Goal: Task Accomplishment & Management: Manage account settings

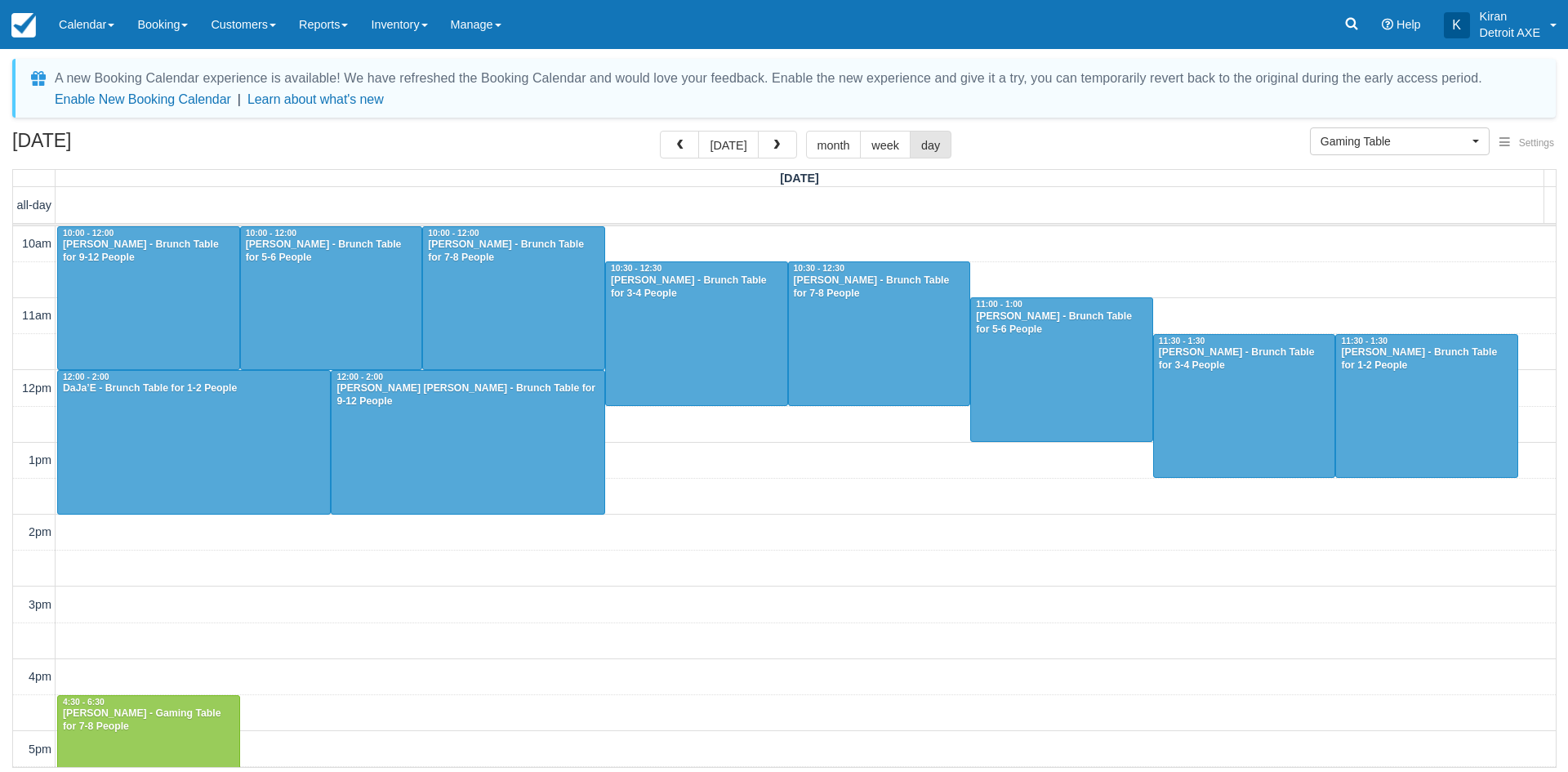
select select "6"
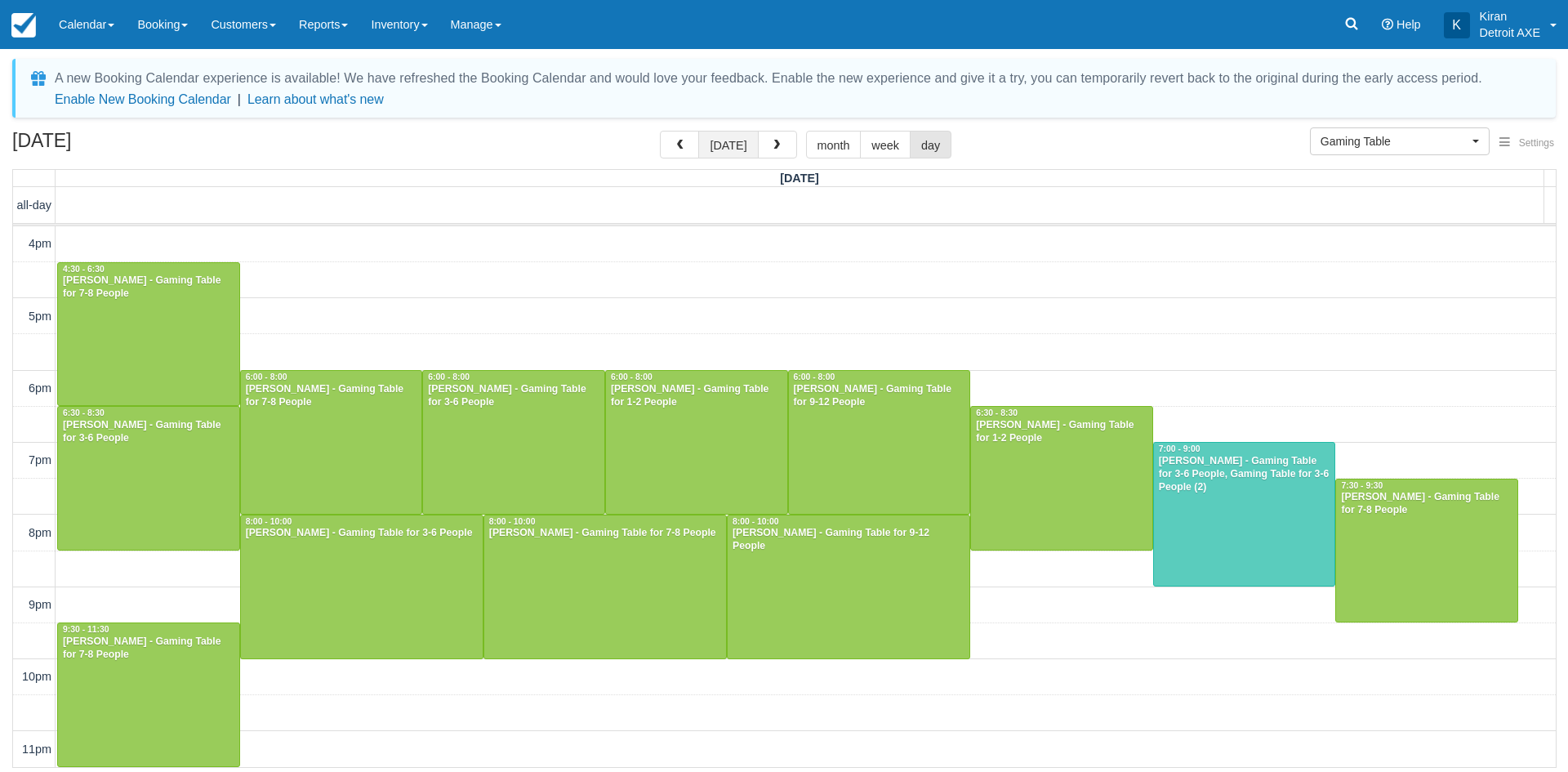
click at [743, 143] on button "today" at bounding box center [728, 144] width 60 height 28
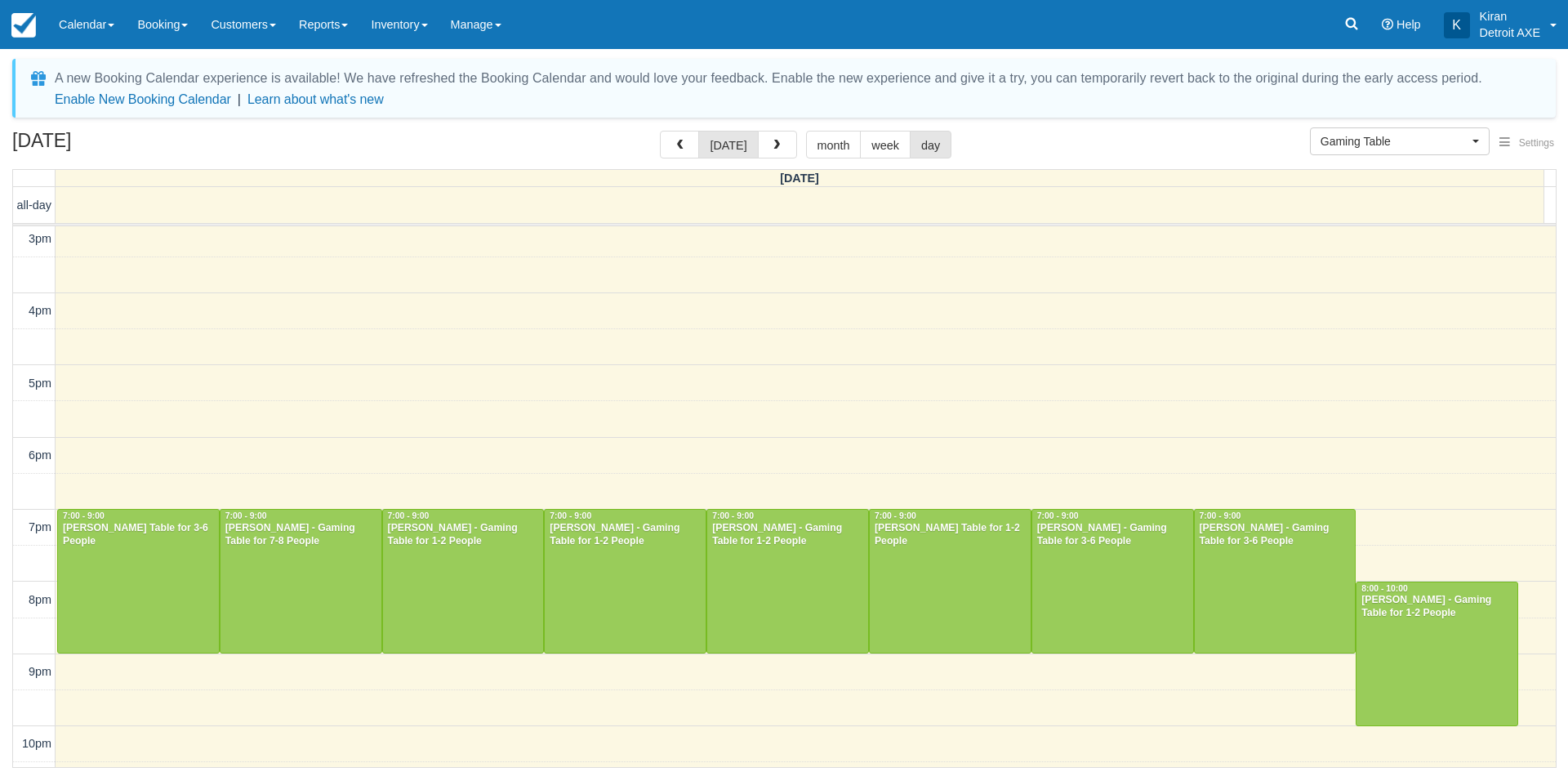
scroll to position [434, 0]
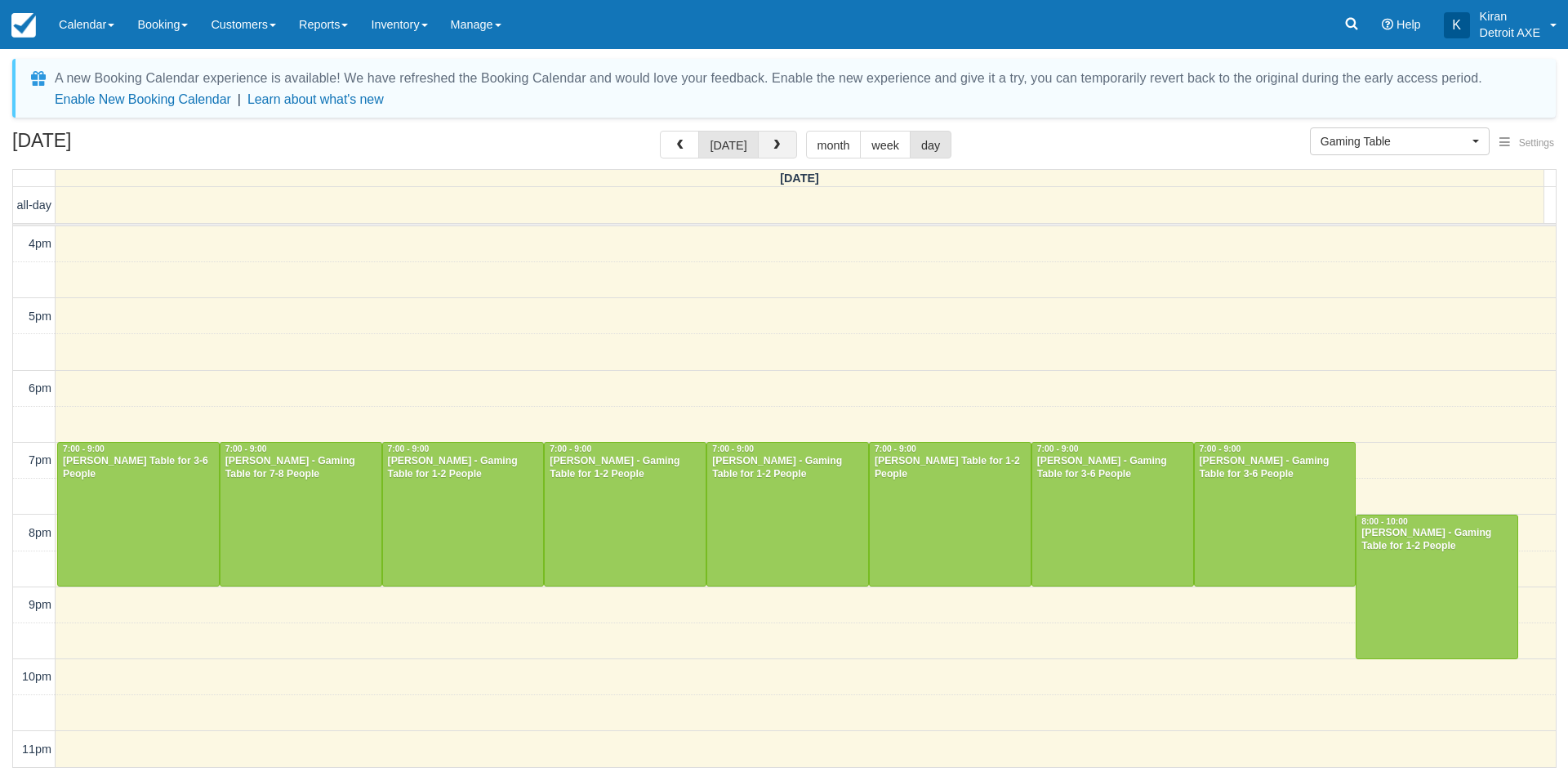
click at [771, 145] on span "button" at bounding box center [777, 146] width 12 height 12
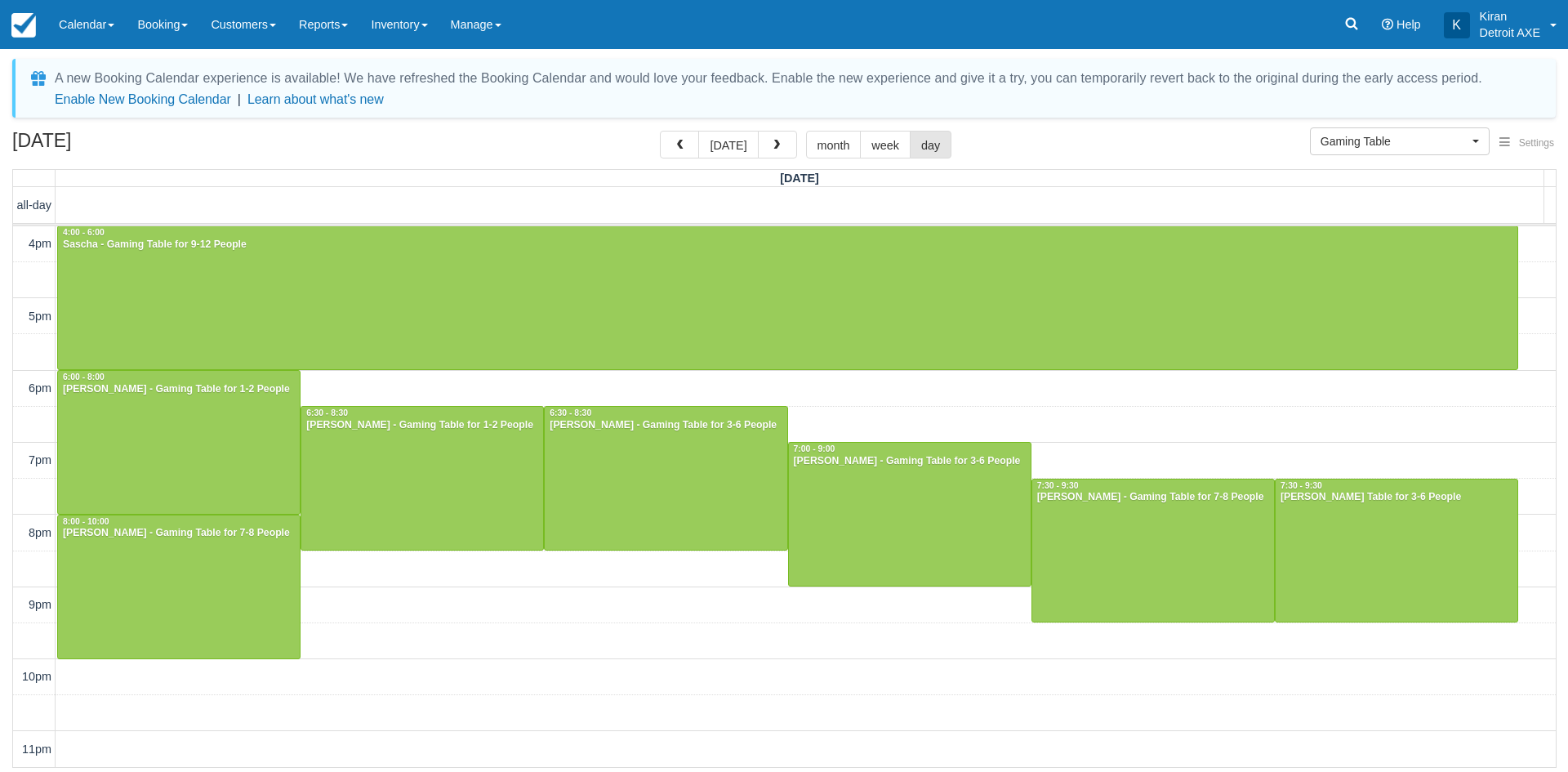
scroll to position [352, 0]
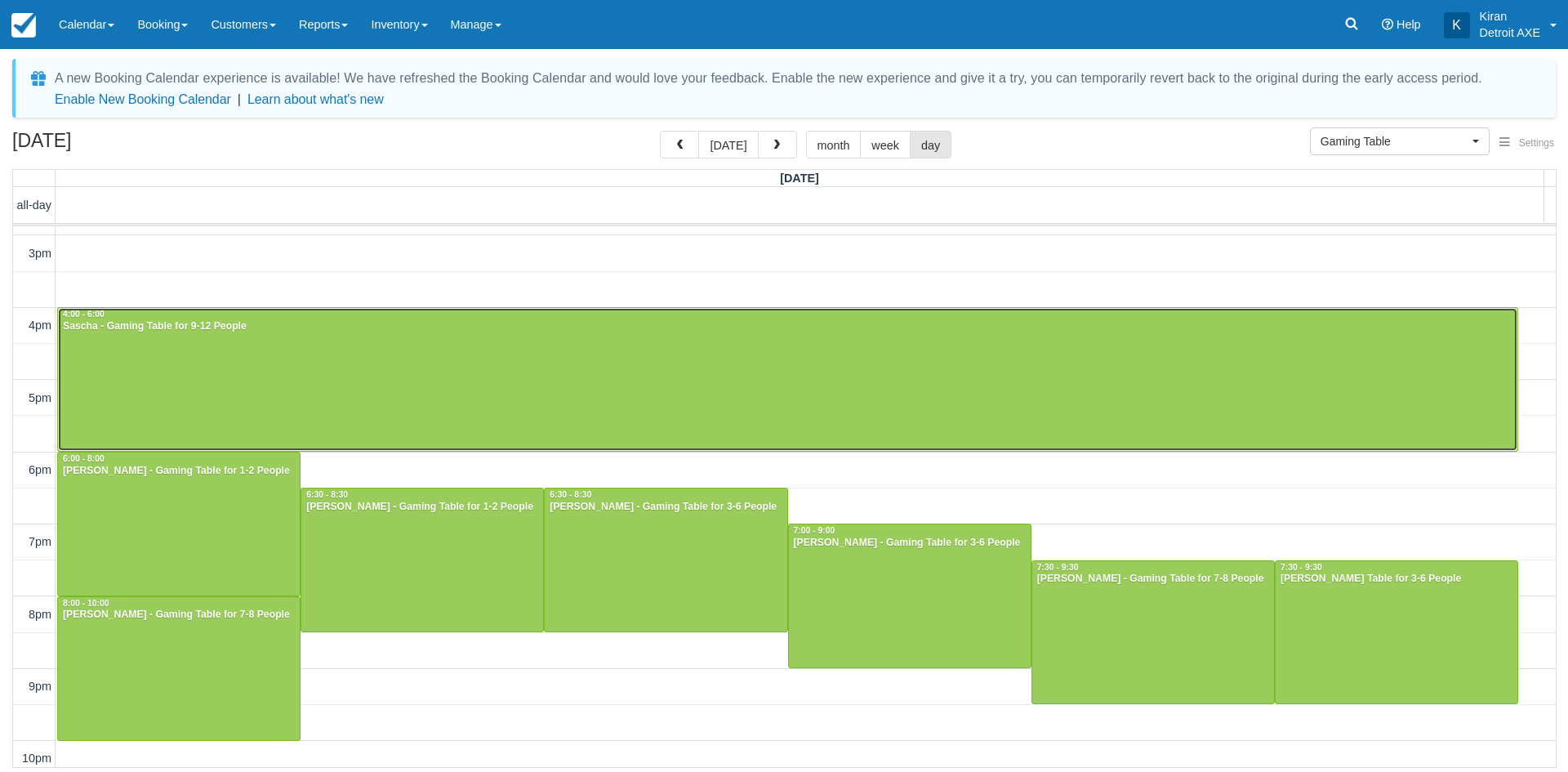
click at [332, 357] on div at bounding box center [788, 380] width 1460 height 143
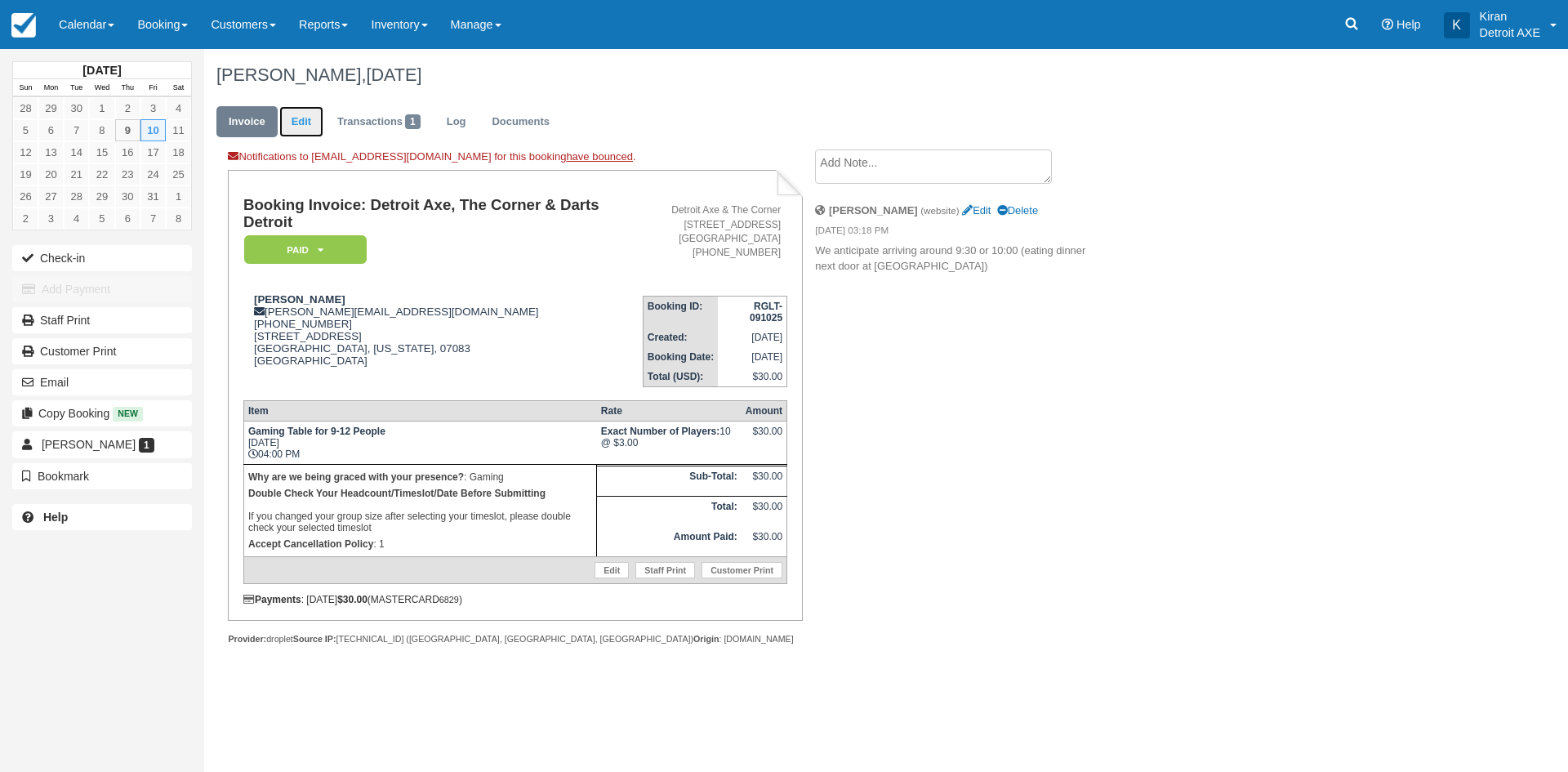
click at [292, 121] on link "Edit" at bounding box center [301, 122] width 44 height 32
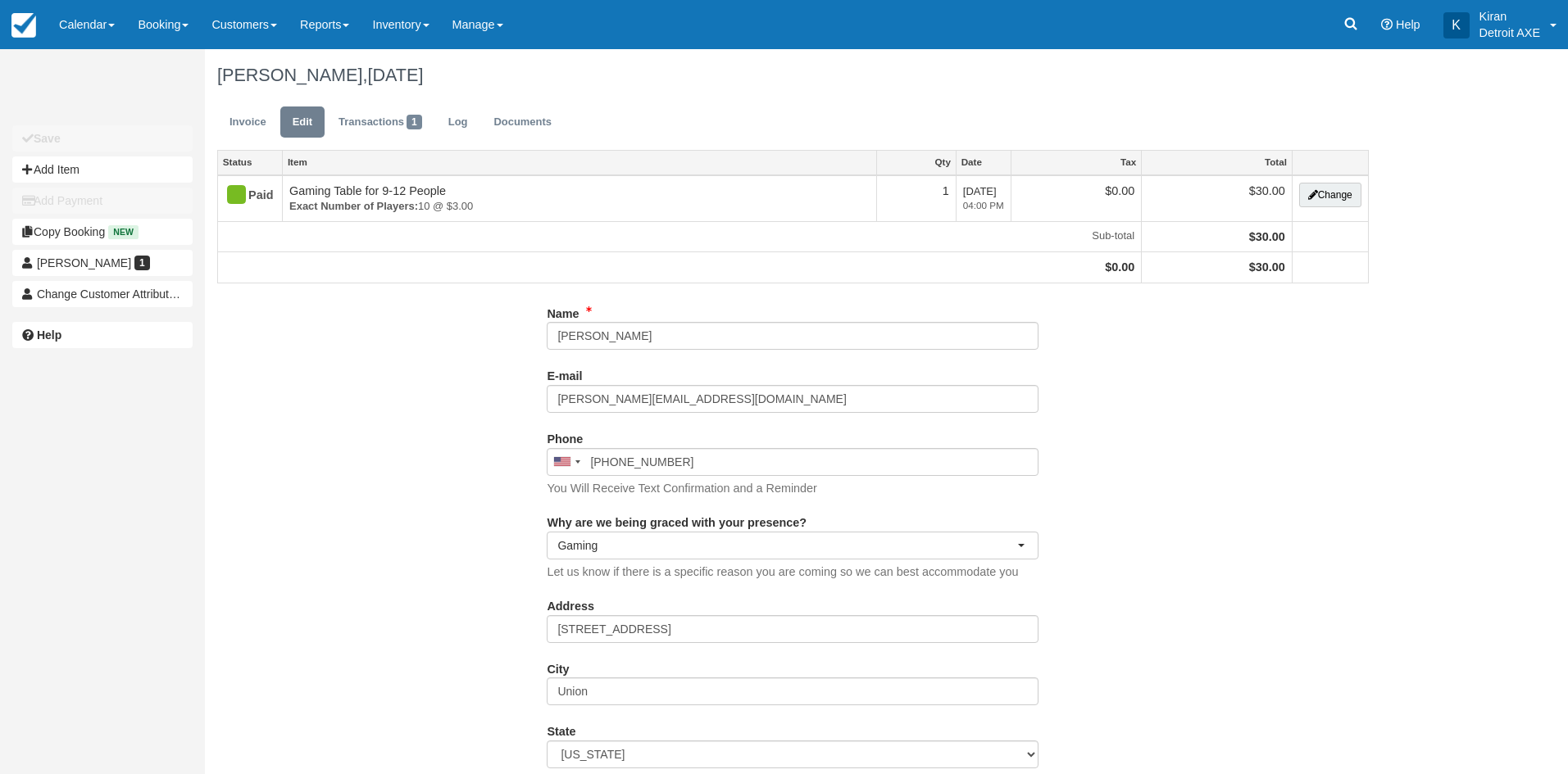
select select "Gaming"
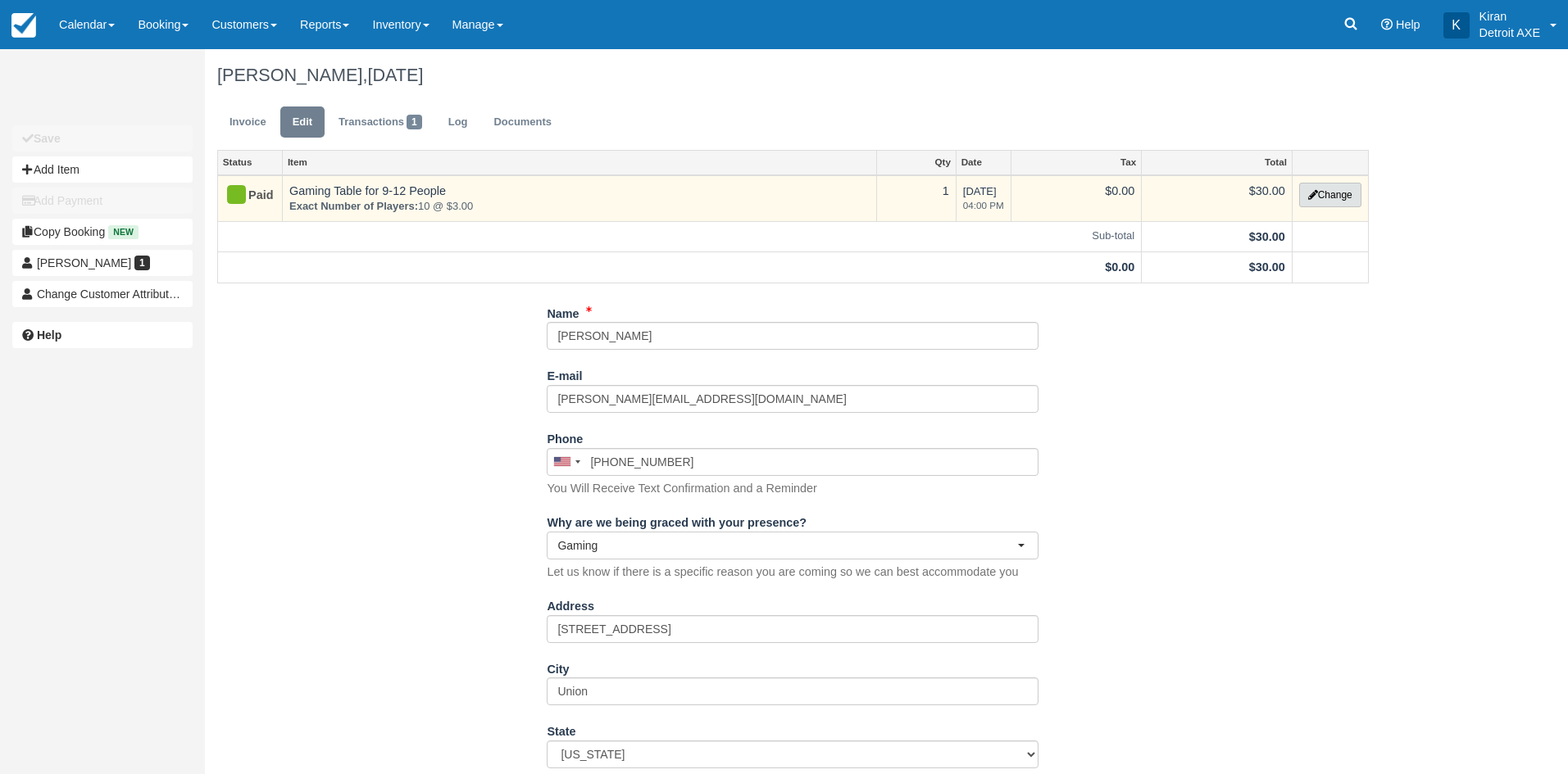
click at [1327, 190] on button "Change" at bounding box center [1331, 195] width 63 height 24
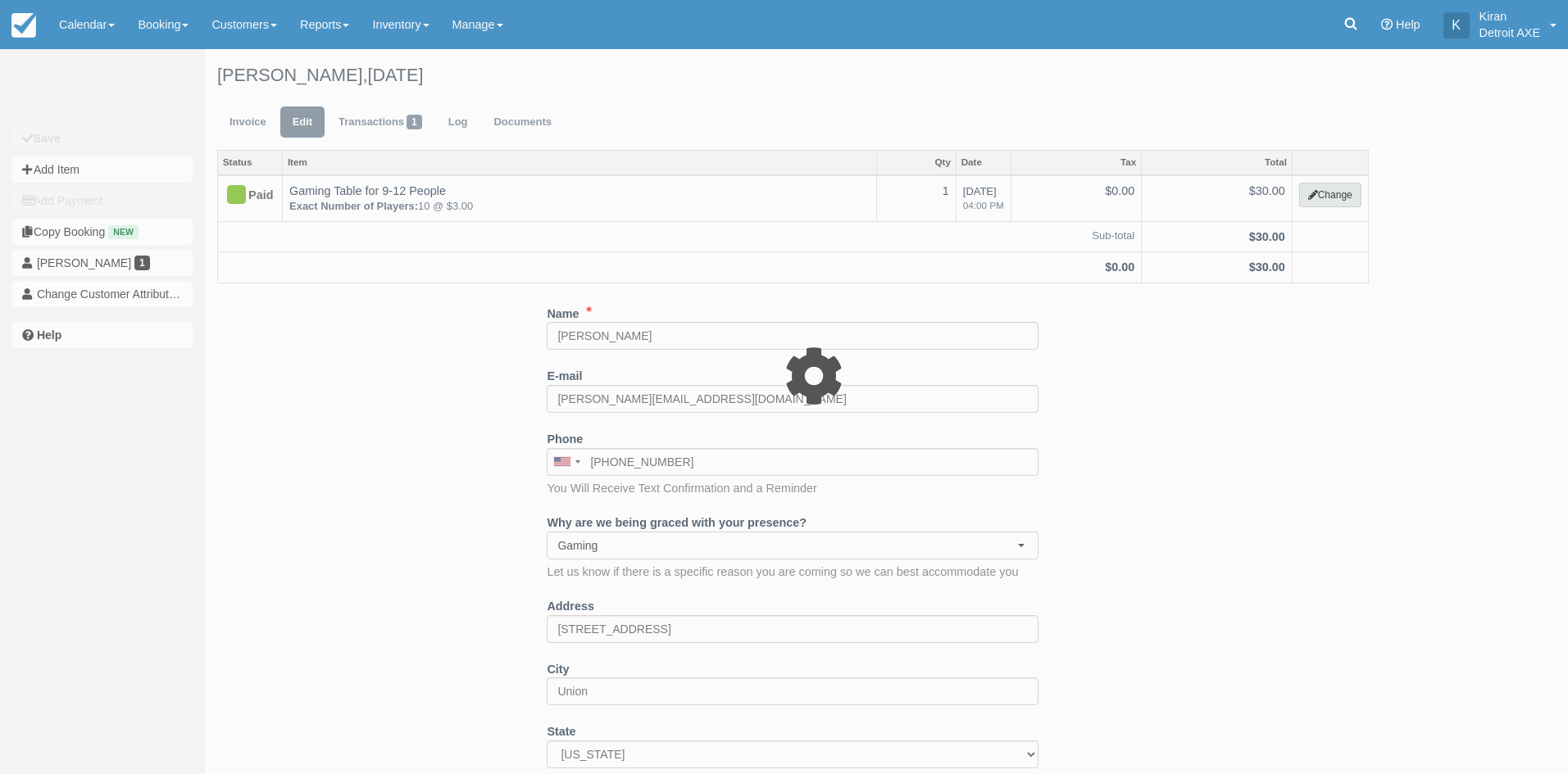
select select "6"
type input "30.00"
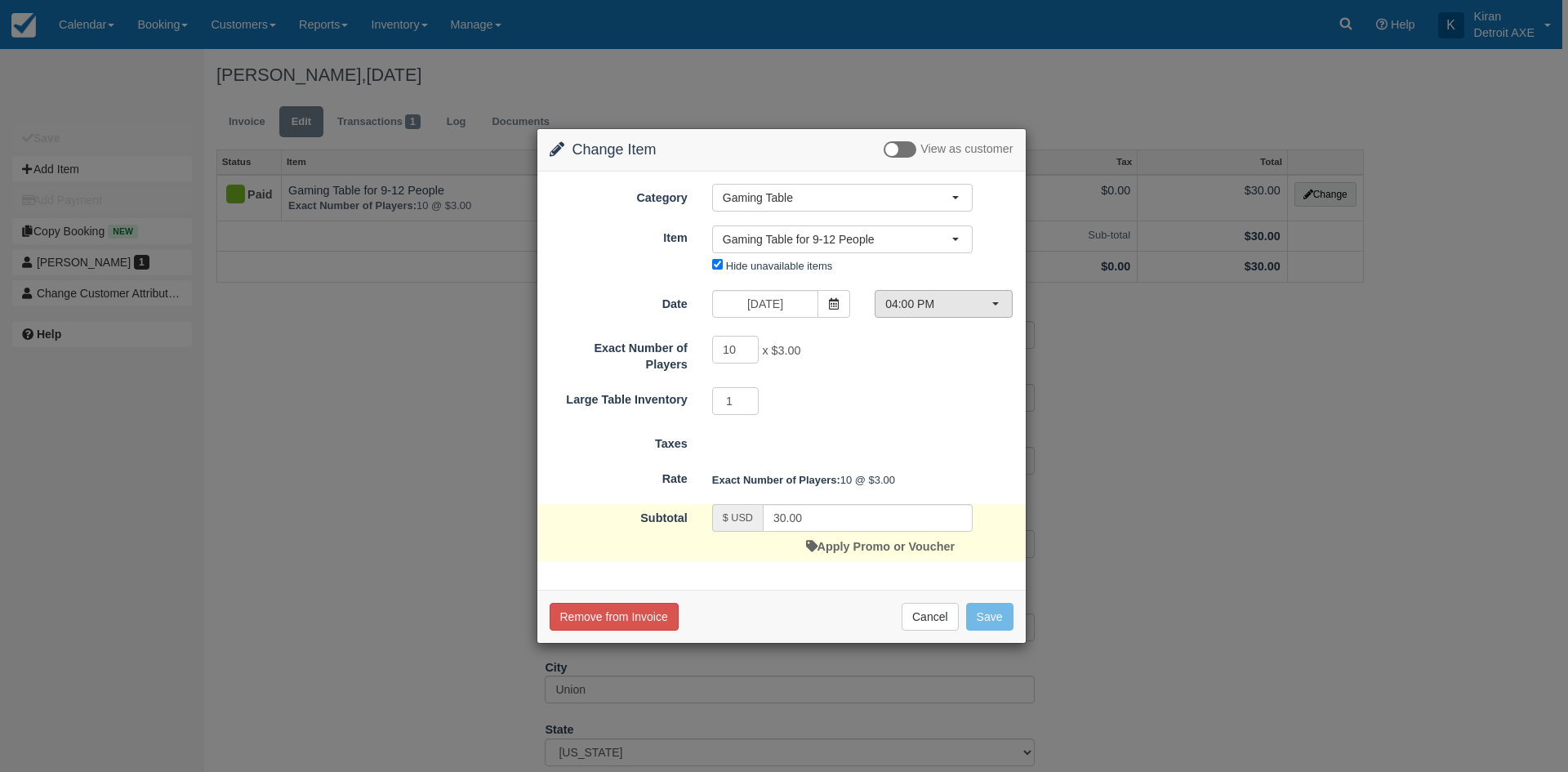
click at [899, 302] on span "04:00 PM" at bounding box center [938, 304] width 106 height 17
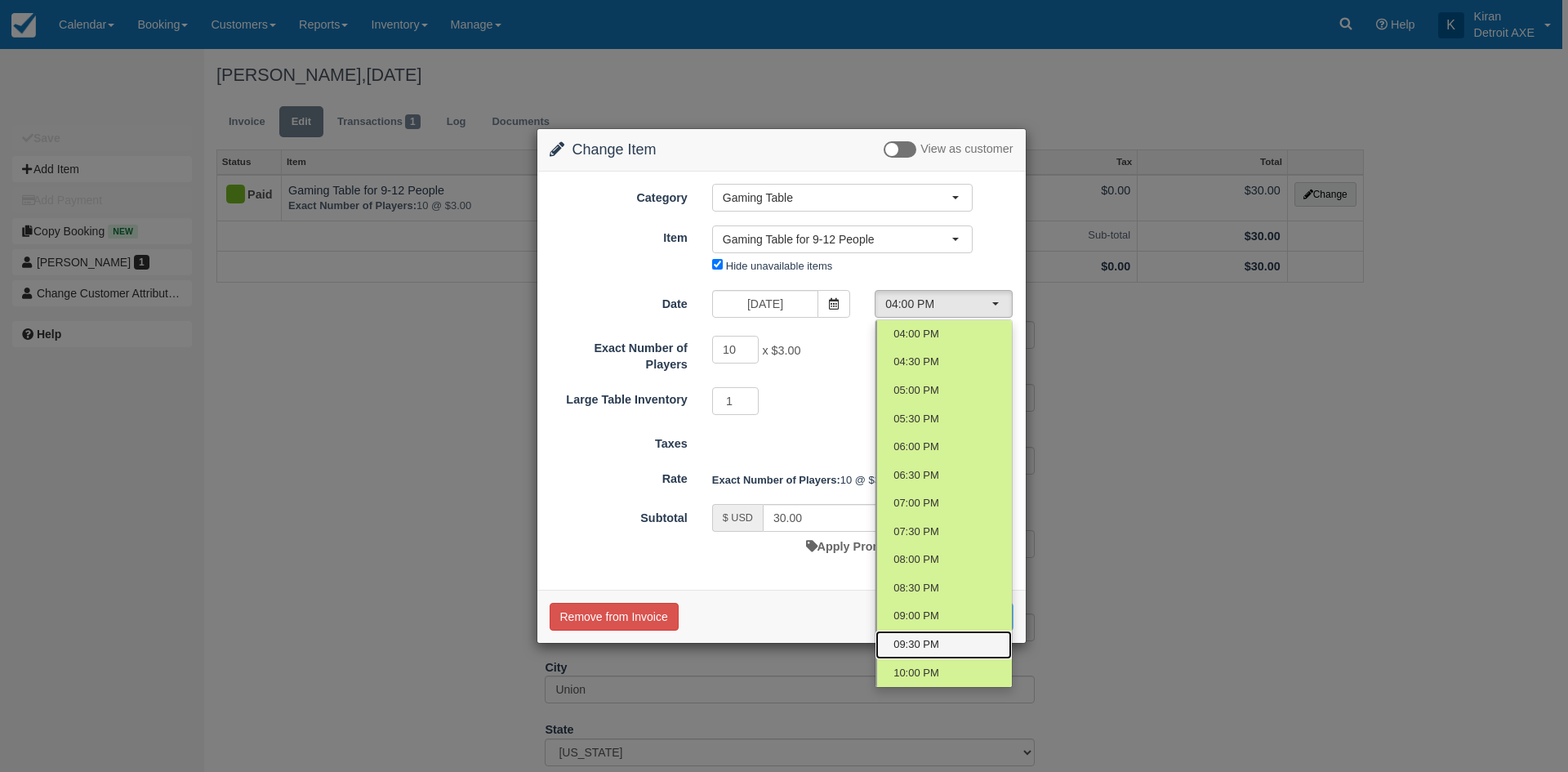
click at [925, 645] on span "09:30 PM" at bounding box center [916, 645] width 46 height 16
select select "11"
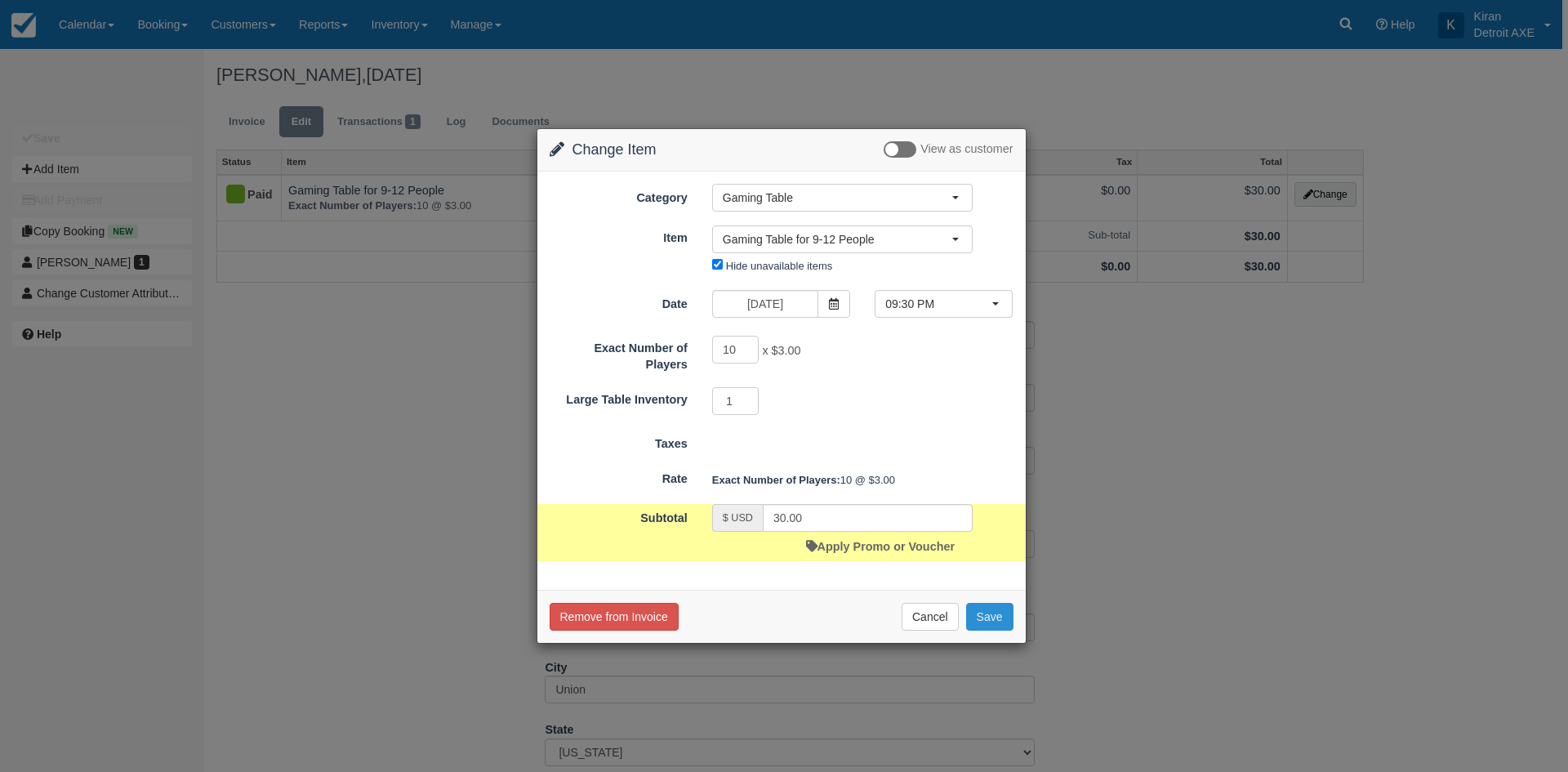
click at [996, 620] on button "Save" at bounding box center [990, 617] width 47 height 28
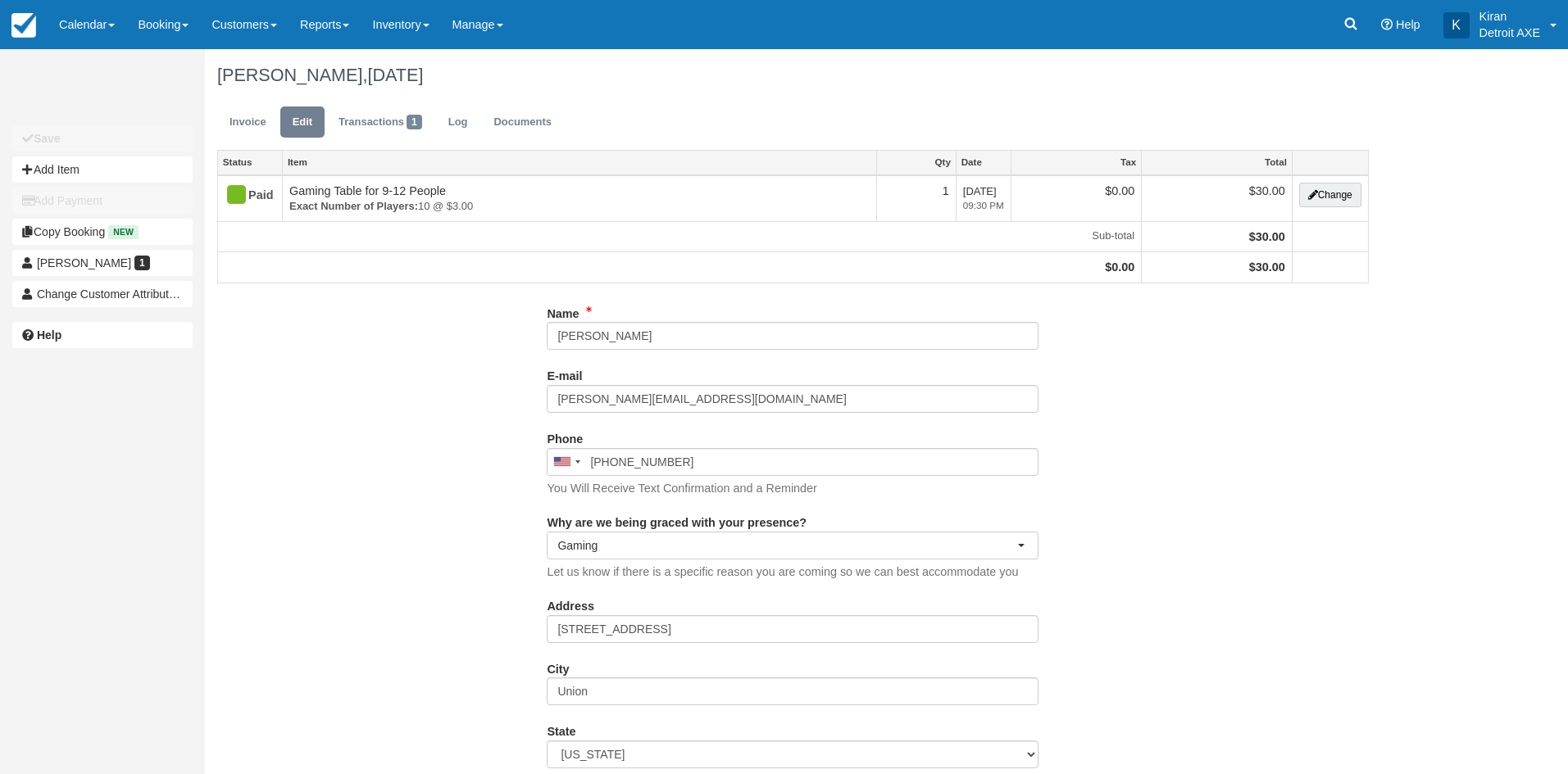
select select "Gaming"
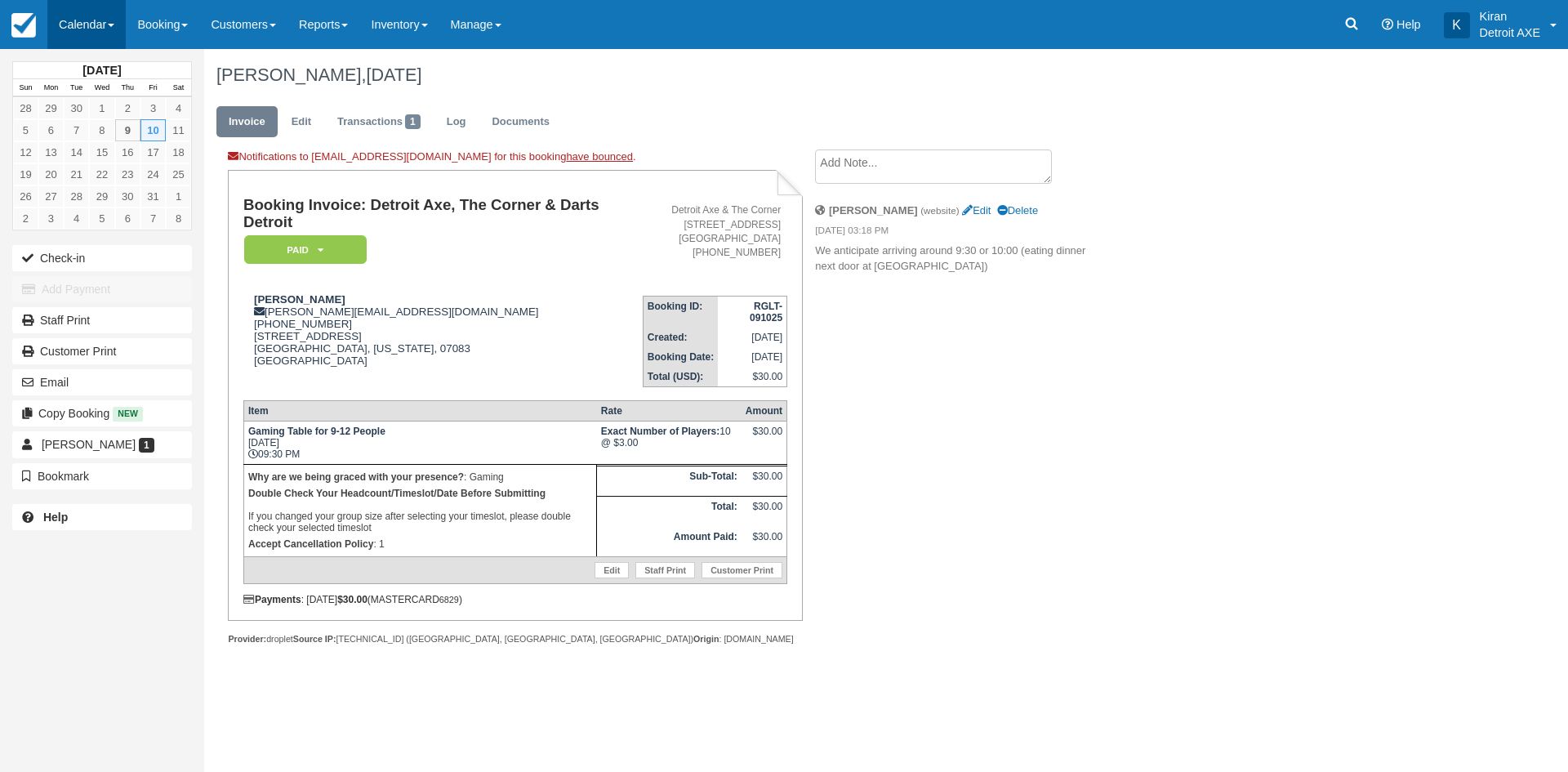
click at [114, 23] on span at bounding box center [111, 25] width 7 height 3
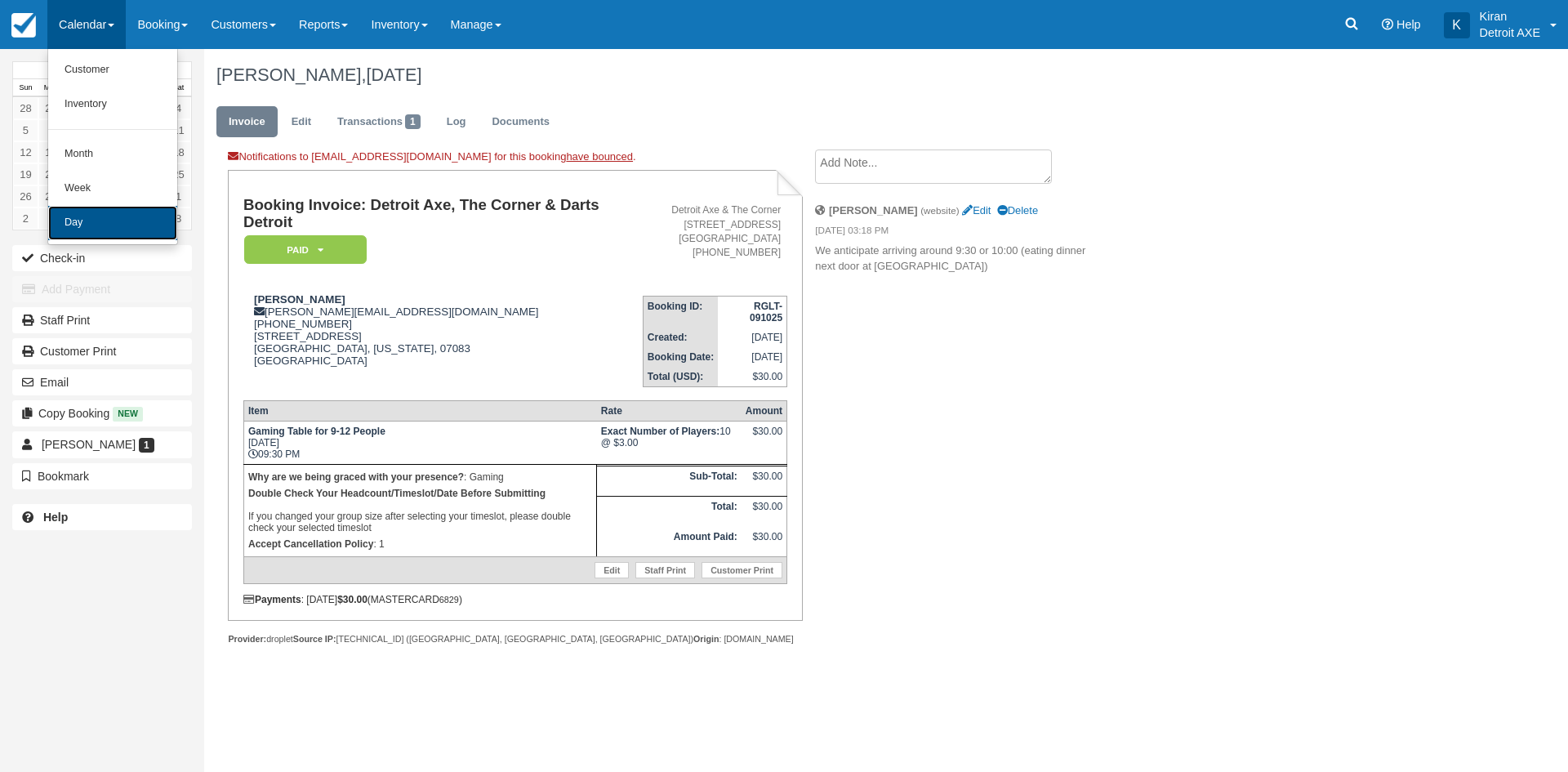
click at [106, 224] on link "Day" at bounding box center [112, 223] width 129 height 34
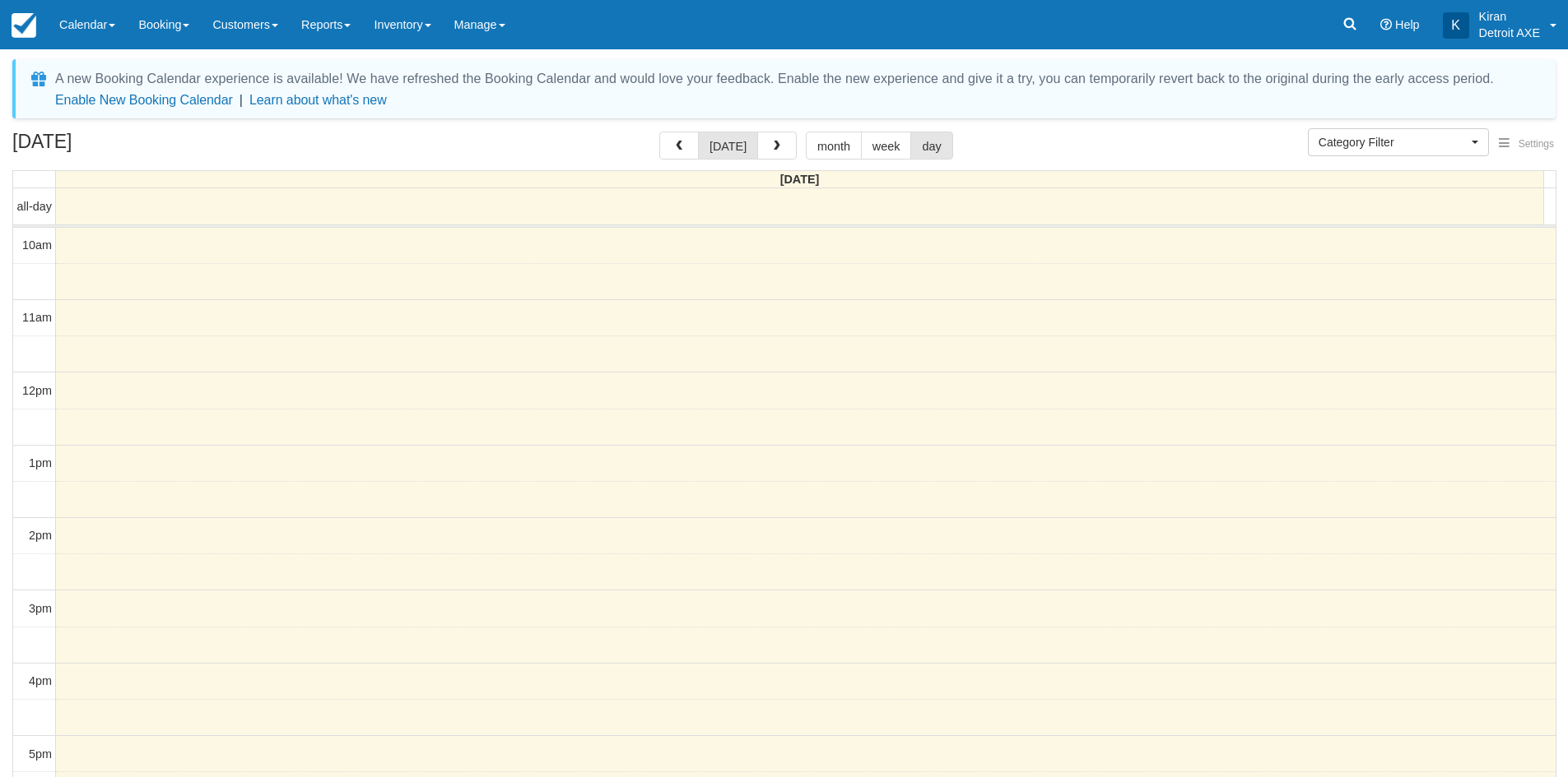
scroll to position [367, 0]
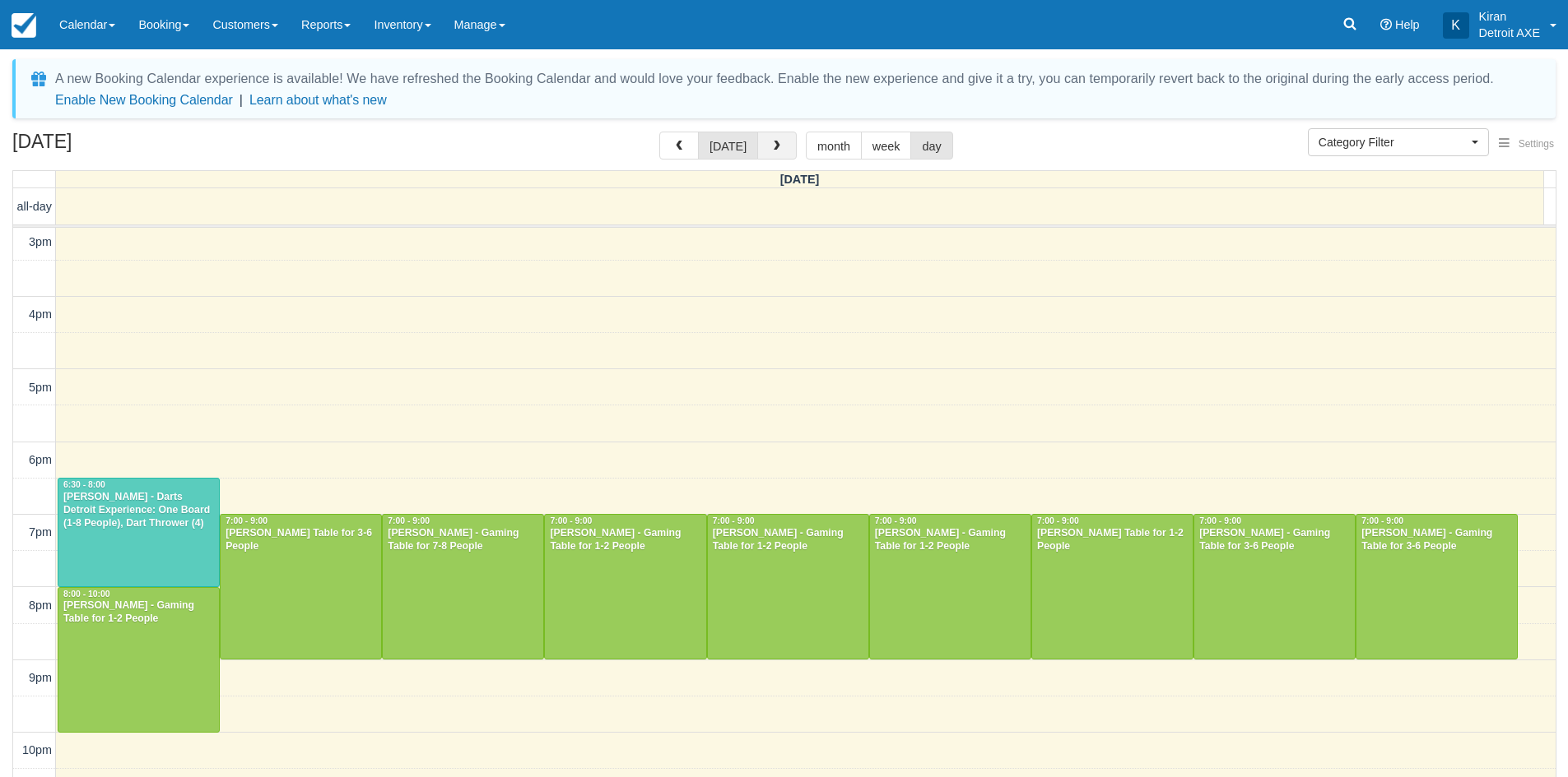
click at [784, 147] on button "button" at bounding box center [776, 145] width 39 height 28
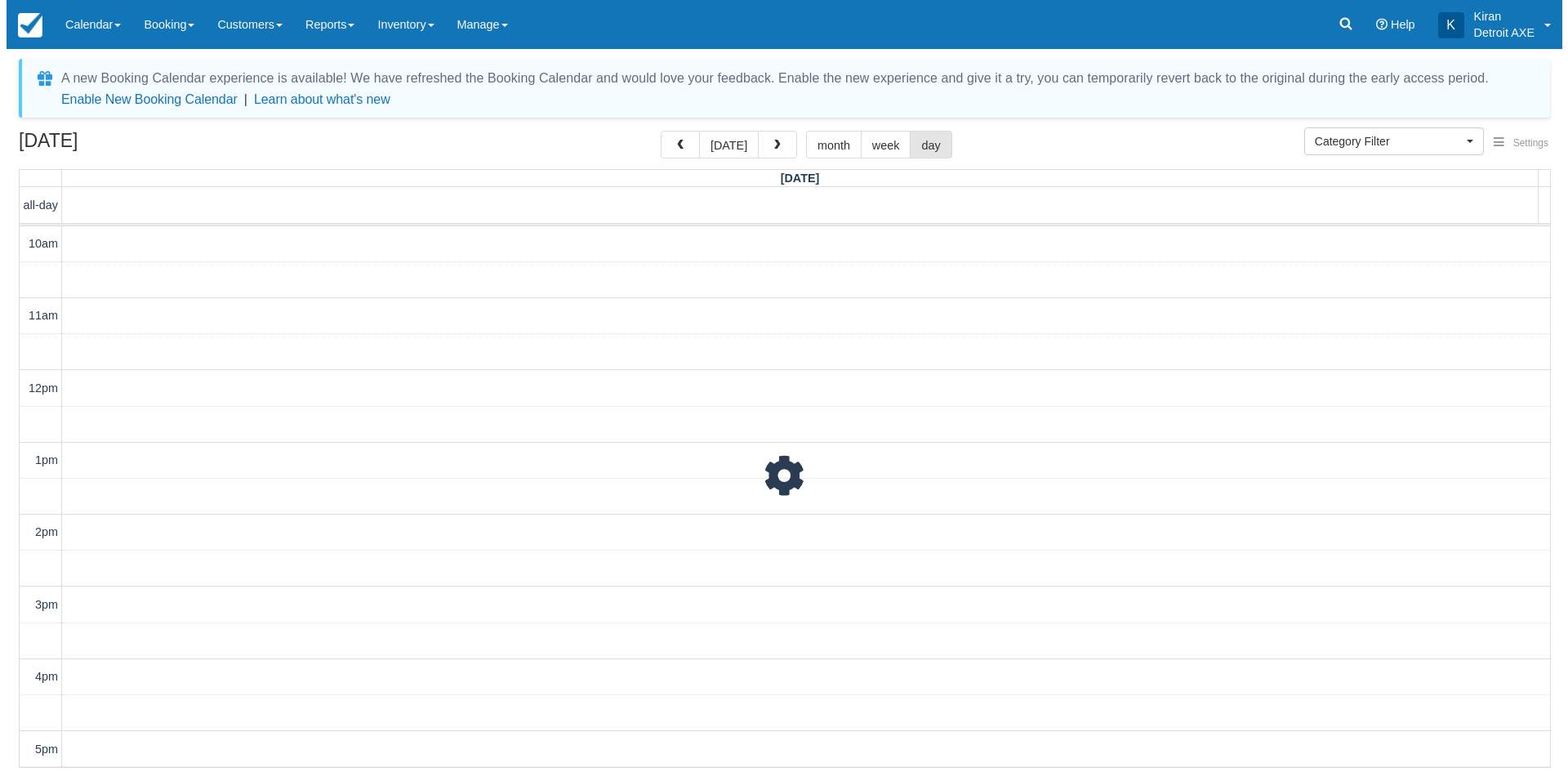
scroll to position [434, 0]
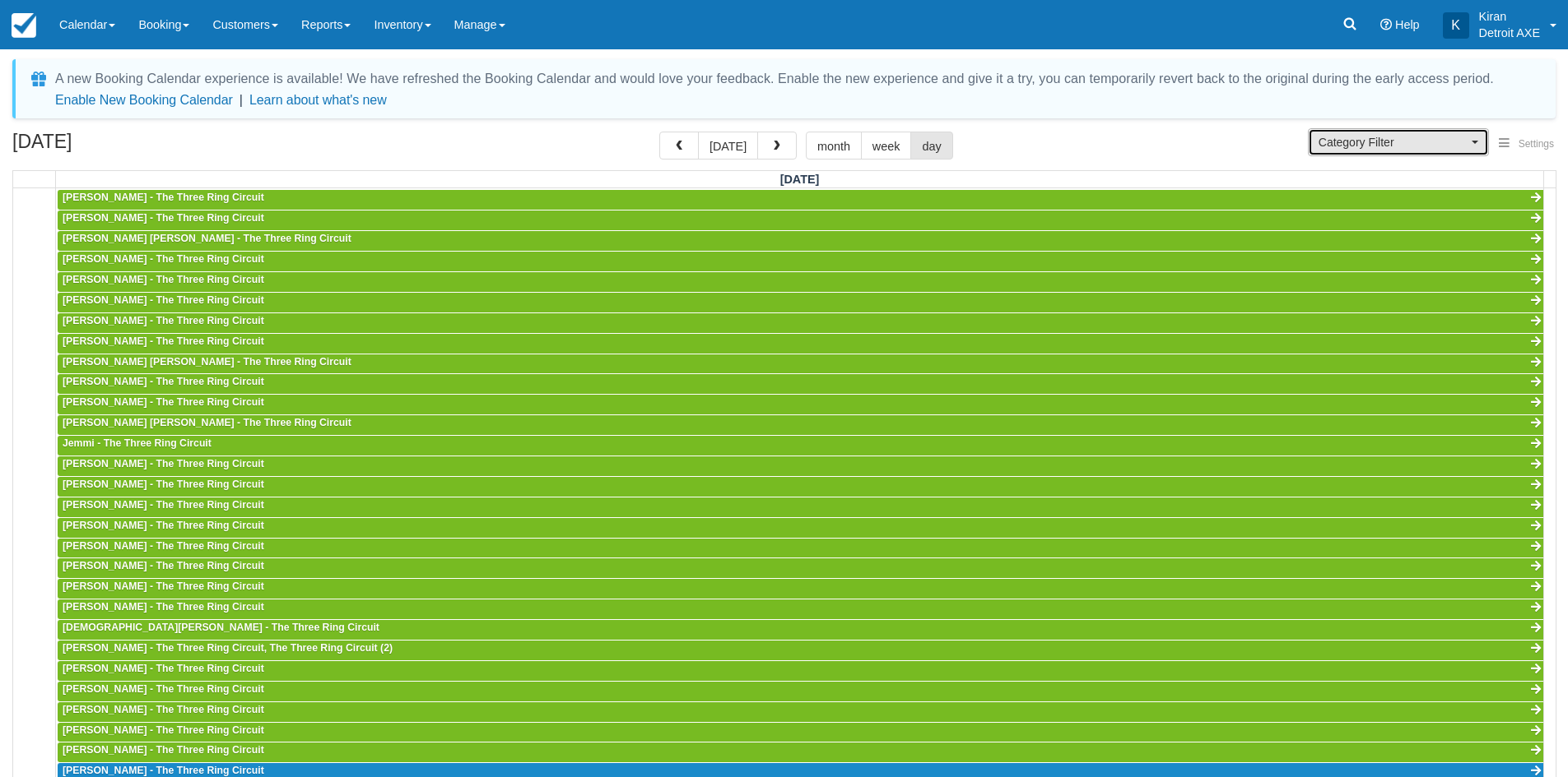
click at [1479, 138] on button "Category Filter" at bounding box center [1398, 142] width 181 height 28
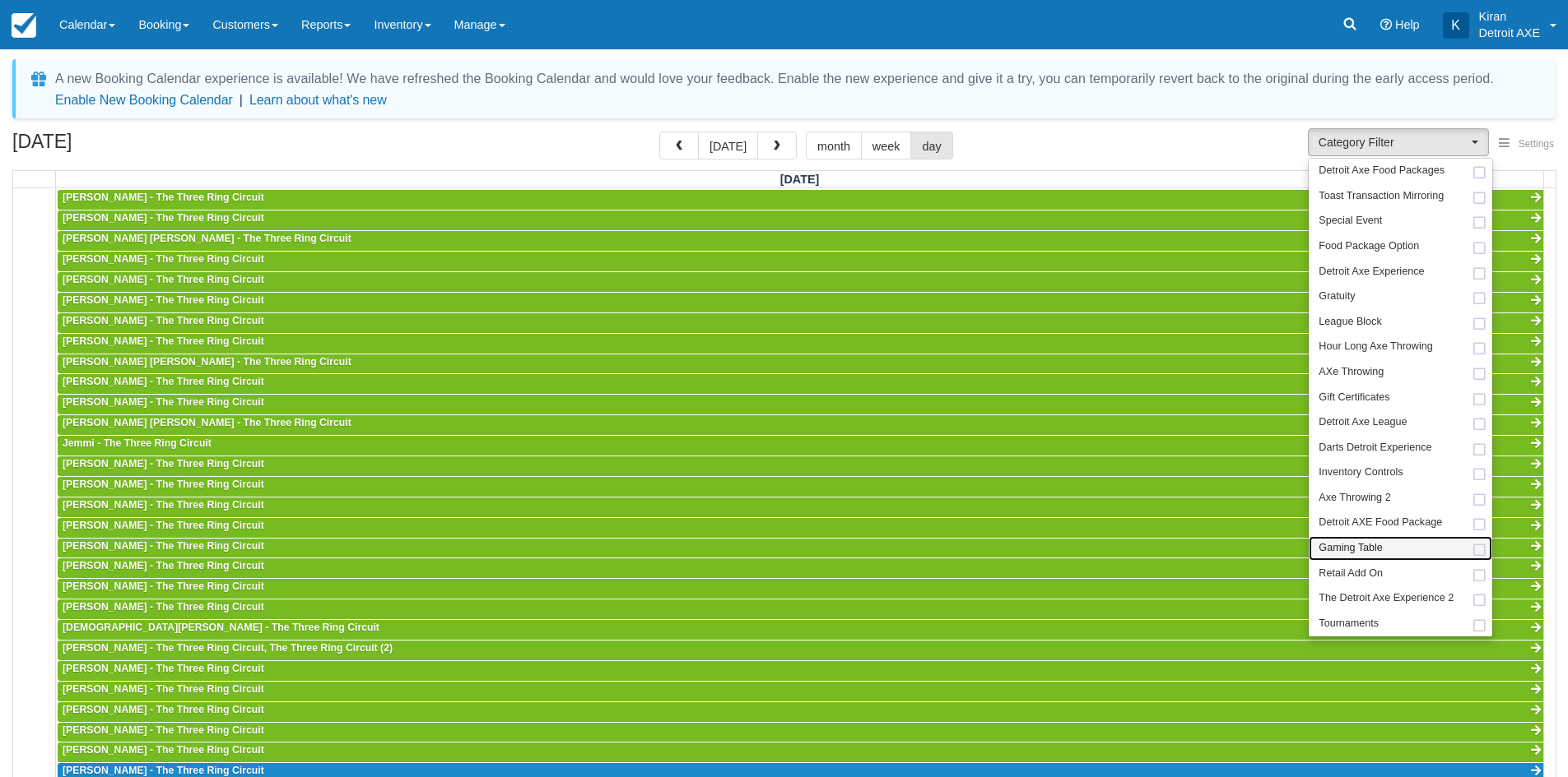
click at [1462, 552] on link "Gaming Table" at bounding box center [1400, 549] width 184 height 25
select select "6"
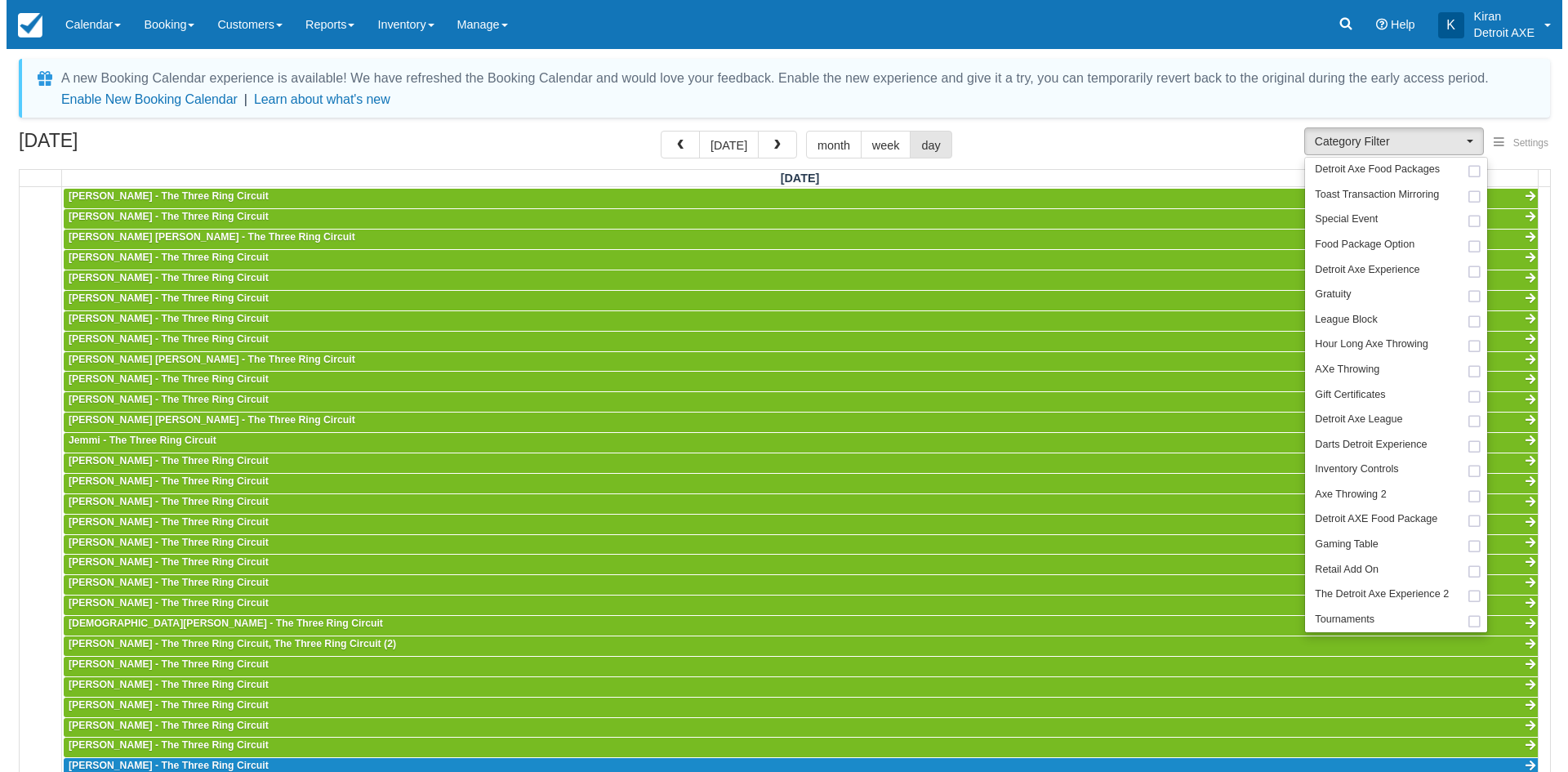
scroll to position [211, 0]
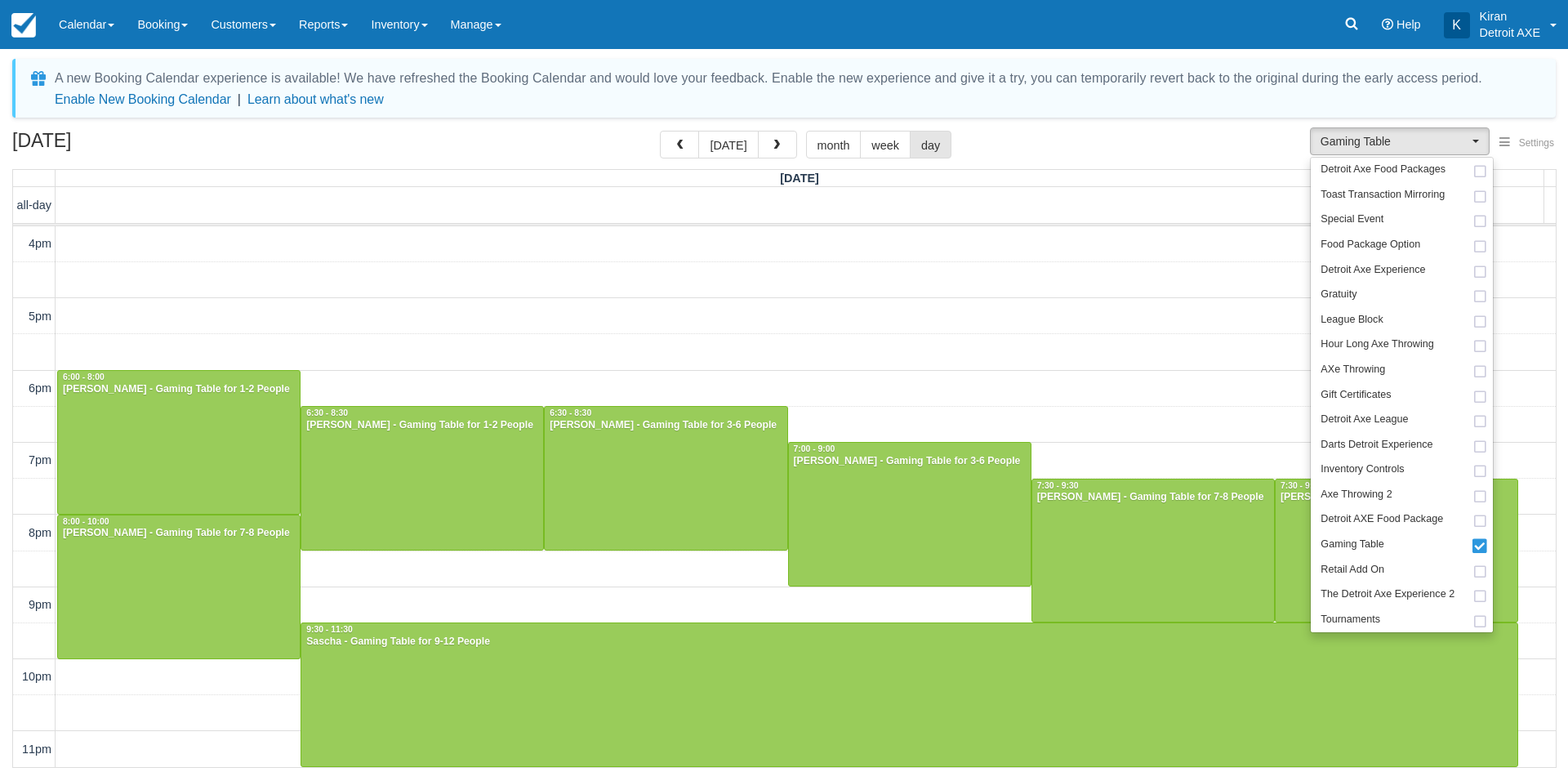
drag, startPoint x: 1121, startPoint y: 118, endPoint x: 1118, endPoint y: 133, distance: 15.3
click at [1118, 126] on div "A new Booking Calendar experience is available! We have refreshed the Booking C…" at bounding box center [784, 416] width 1544 height 714
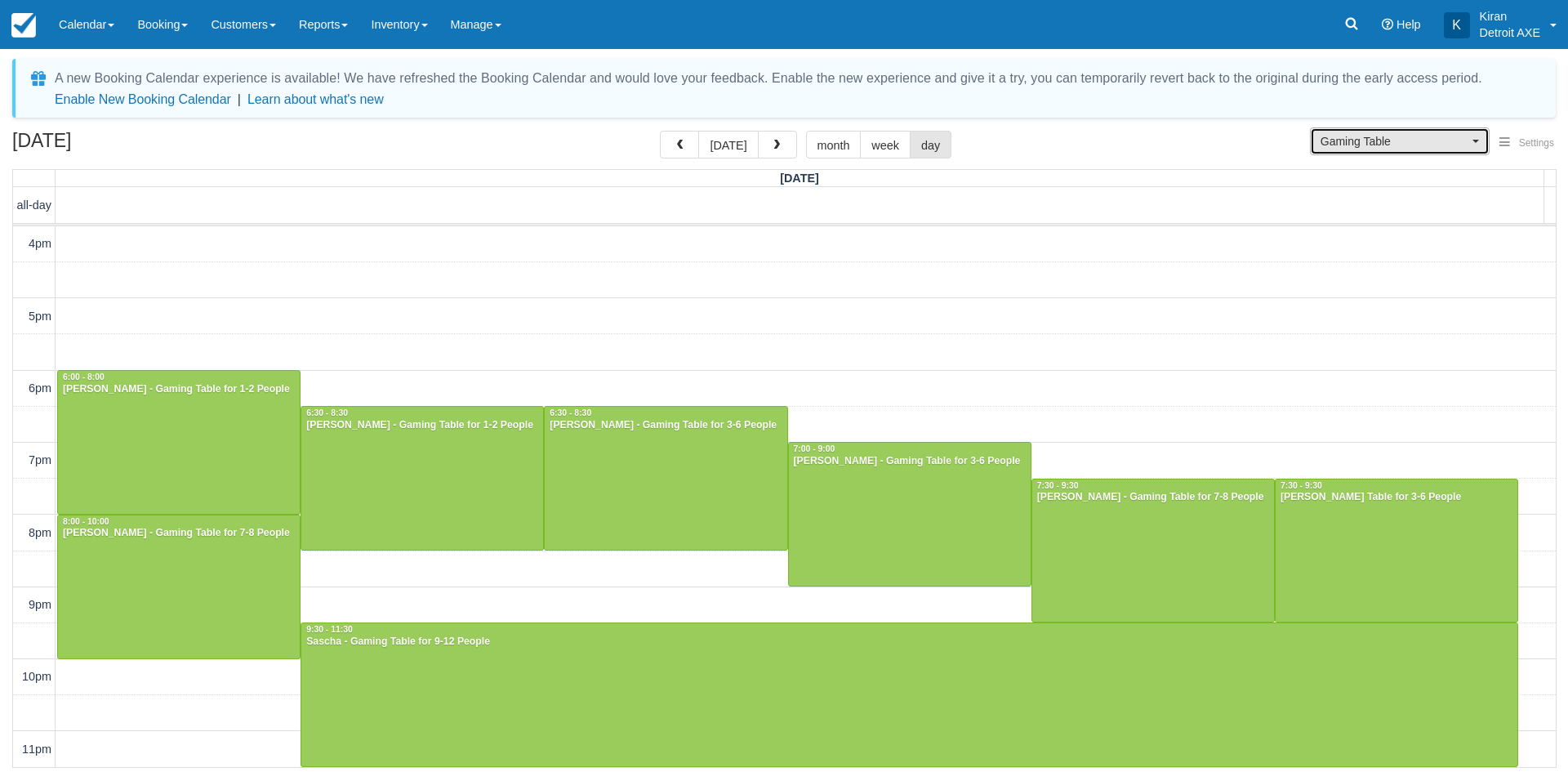
click at [1476, 145] on button "Gaming Table" at bounding box center [1400, 141] width 180 height 28
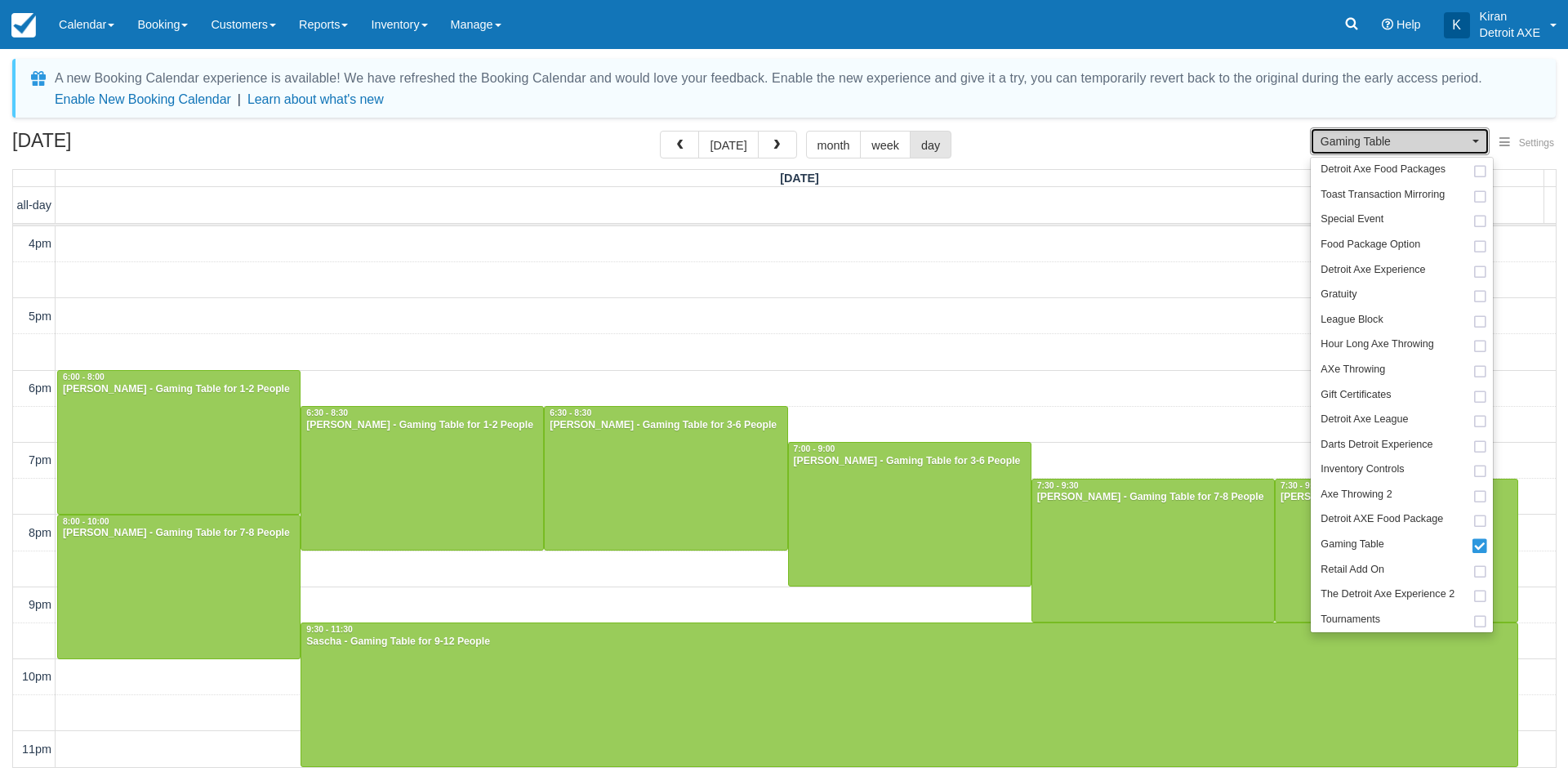
click at [1476, 143] on span "button" at bounding box center [1476, 142] width 7 height 3
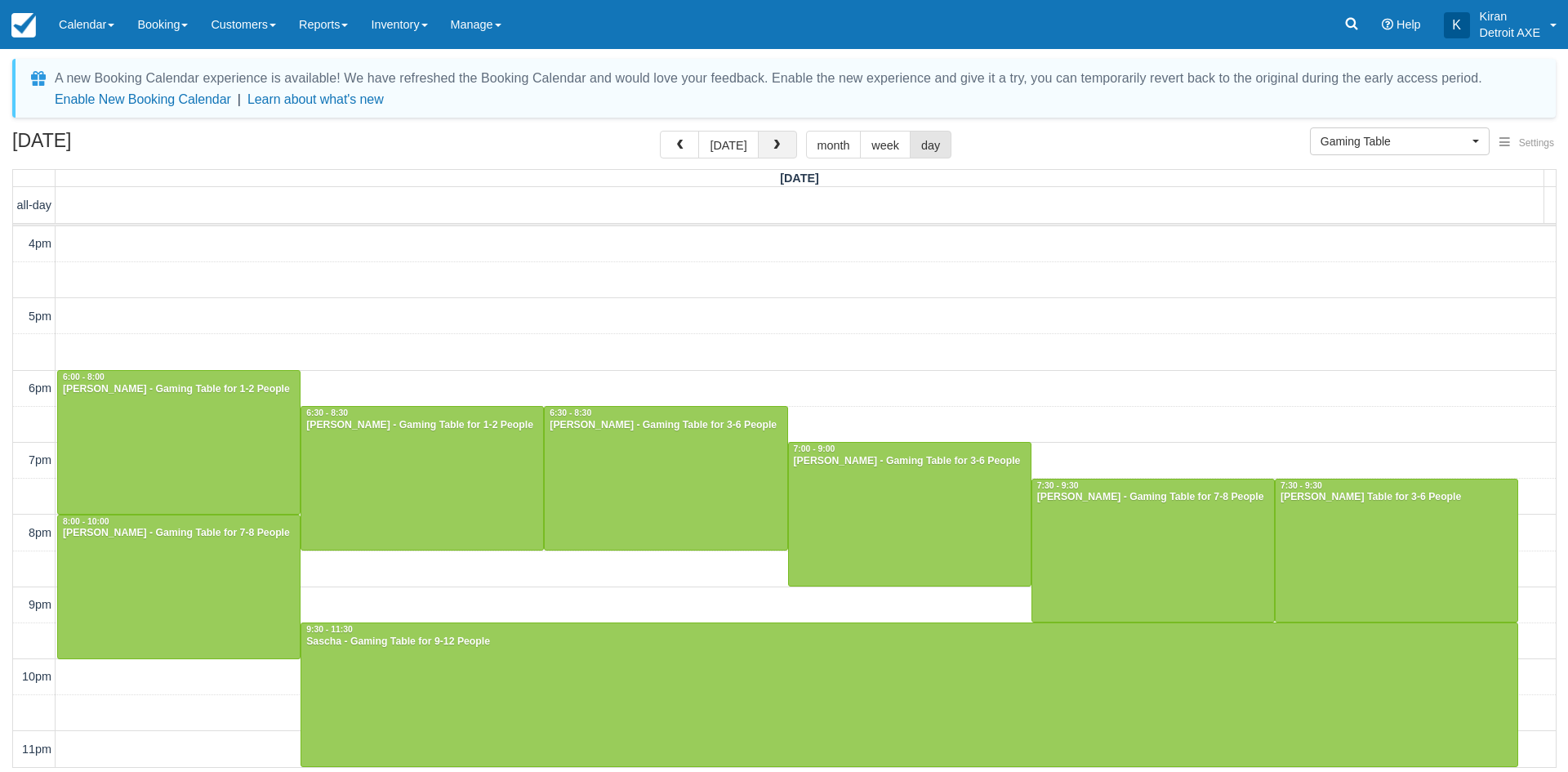
click at [782, 147] on button "button" at bounding box center [777, 144] width 39 height 28
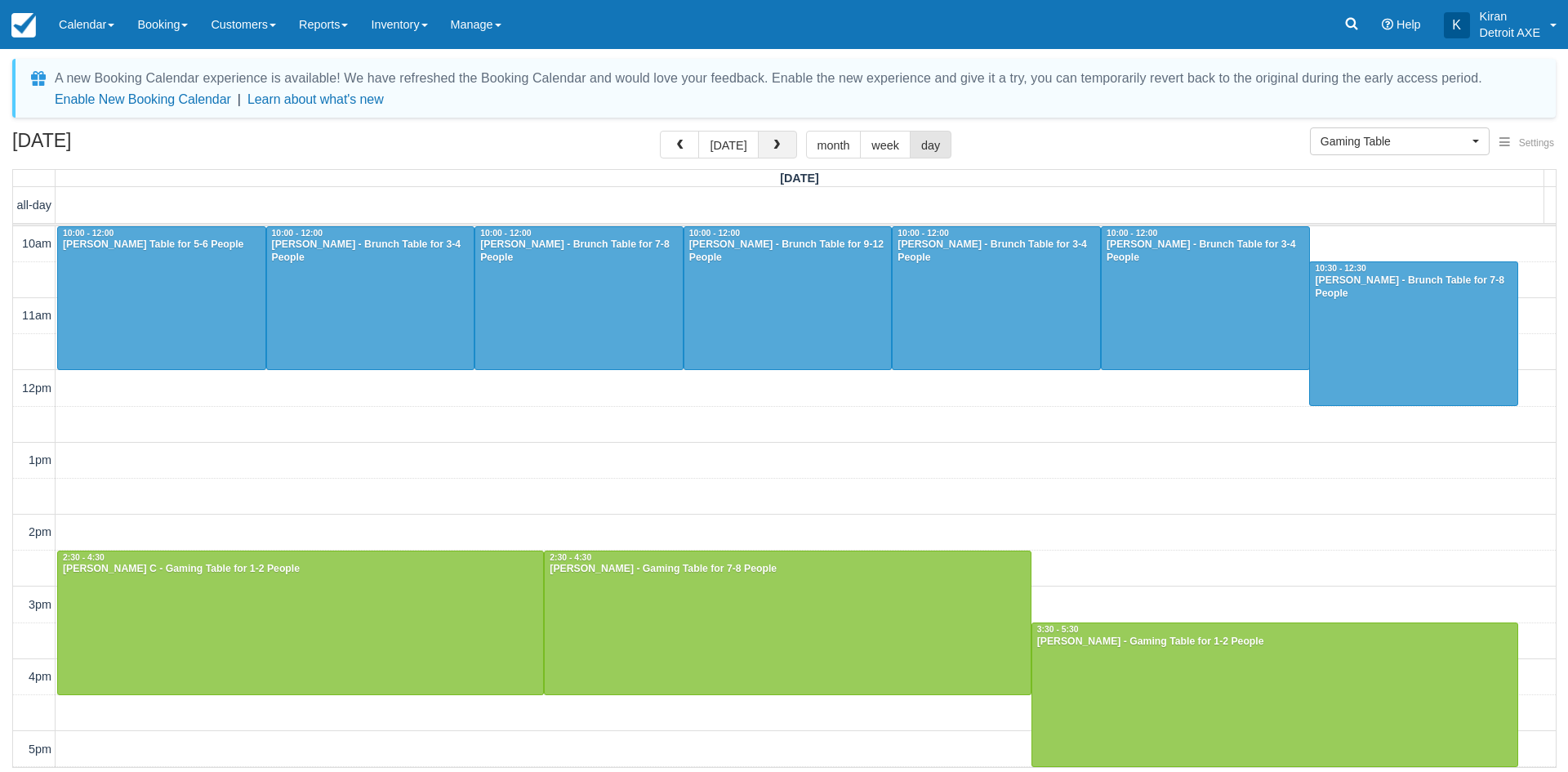
scroll to position [434, 0]
